Goal: Communication & Community: Answer question/provide support

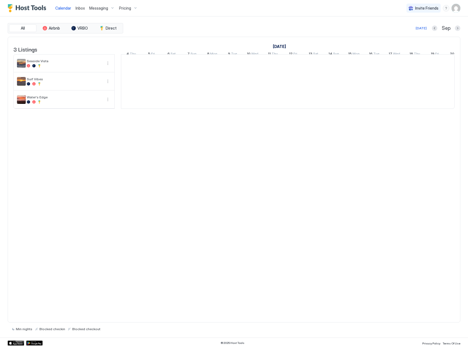
scroll to position [0, 304]
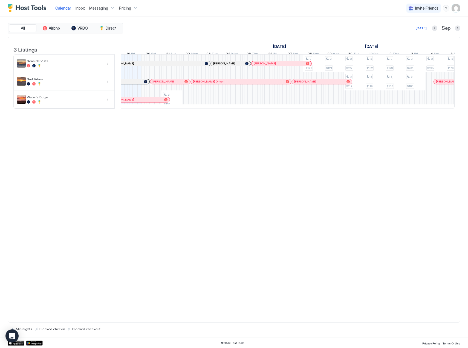
click at [79, 8] on span "Inbox" at bounding box center [80, 8] width 9 height 5
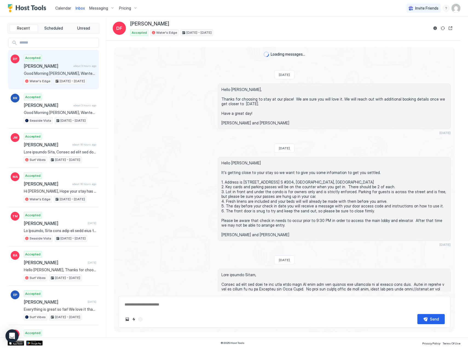
scroll to position [537, 0]
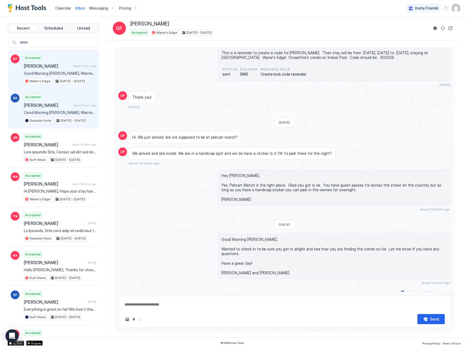
click at [41, 111] on span "Good Morning [PERSON_NAME], Wanted to check in to be sure you got in alright an…" at bounding box center [60, 112] width 73 height 5
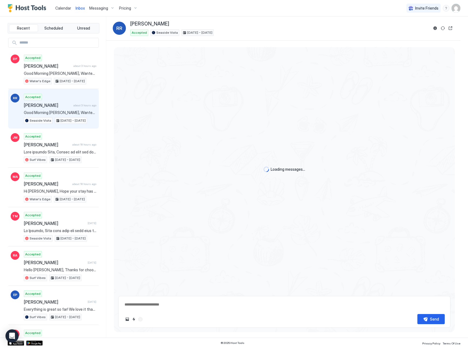
scroll to position [817, 0]
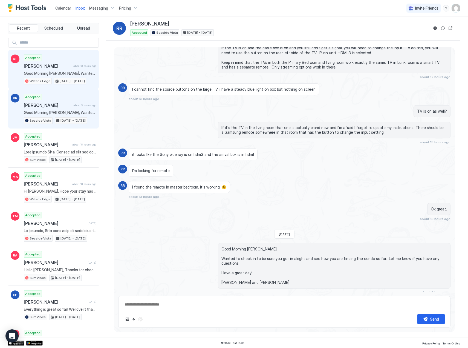
click at [47, 70] on div "Accepted Diane Fortuna about 3 hours ago Good Morning Diane, Wanted to check in…" at bounding box center [60, 69] width 73 height 30
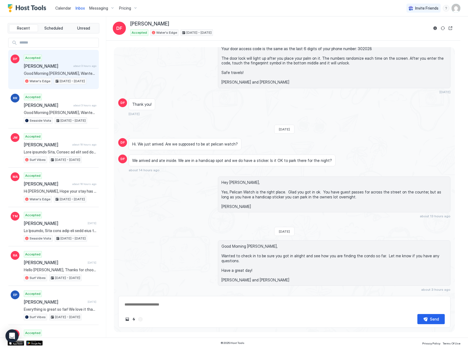
scroll to position [537, 0]
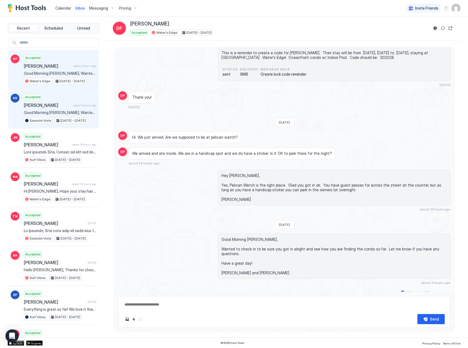
click at [37, 104] on span "[PERSON_NAME]" at bounding box center [47, 104] width 47 height 5
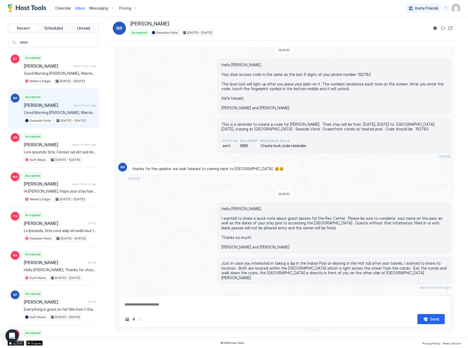
type textarea "*"
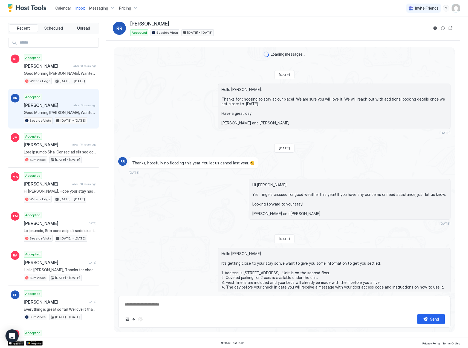
scroll to position [817, 0]
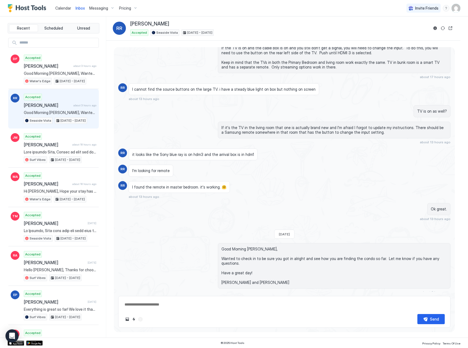
type textarea "*"
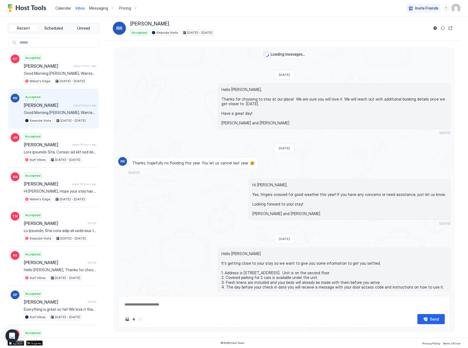
scroll to position [817, 0]
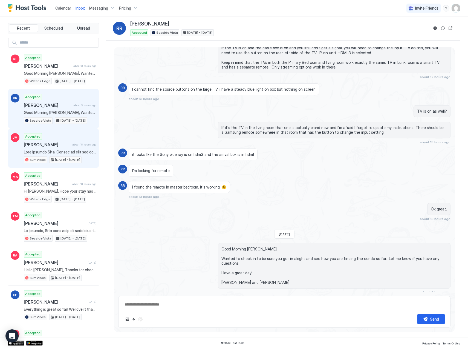
click at [42, 151] on span at bounding box center [60, 151] width 73 height 5
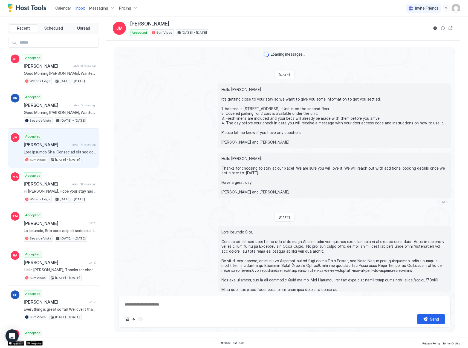
scroll to position [179, 0]
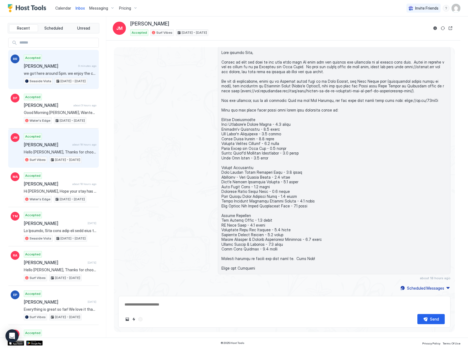
click at [41, 73] on span "we got here around 5pm. we enjoy the condo and location. I think the only issue…" at bounding box center [60, 73] width 73 height 5
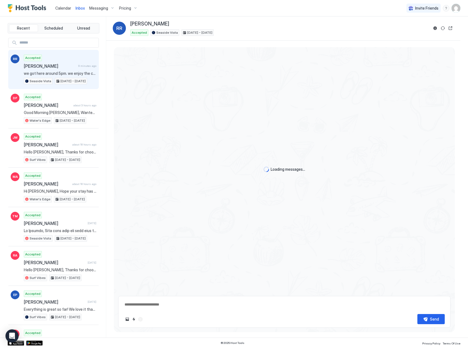
scroll to position [844, 0]
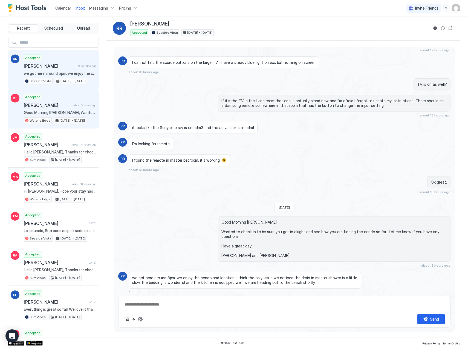
click at [41, 113] on span "Good Morning [PERSON_NAME], Wanted to check in to be sure you got in alright an…" at bounding box center [60, 112] width 73 height 5
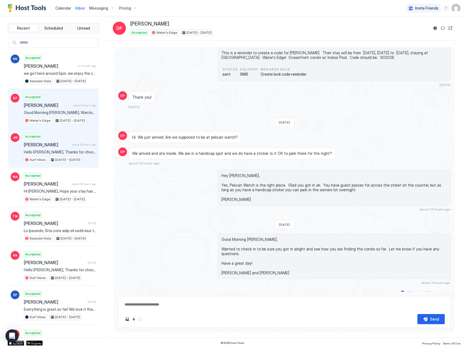
click at [39, 146] on span "[PERSON_NAME]" at bounding box center [47, 144] width 46 height 5
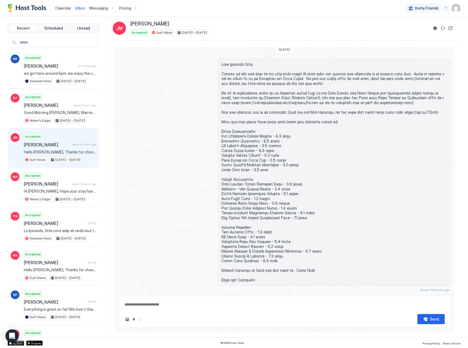
scroll to position [179, 0]
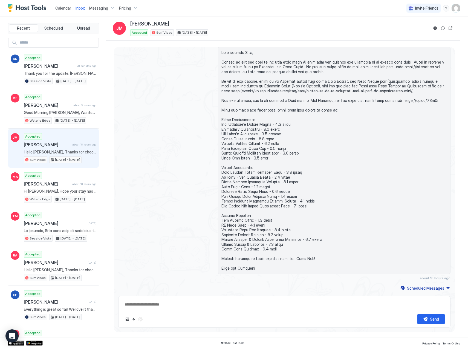
type textarea "*"
